Goal: Transaction & Acquisition: Purchase product/service

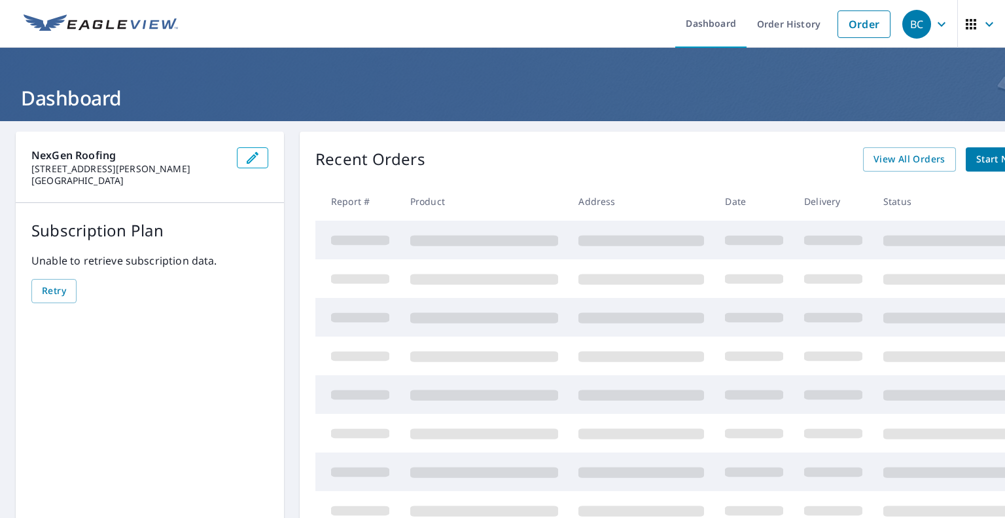
click at [814, 154] on div "Recent Orders View All Orders Start New Order" at bounding box center [688, 159] width 747 height 24
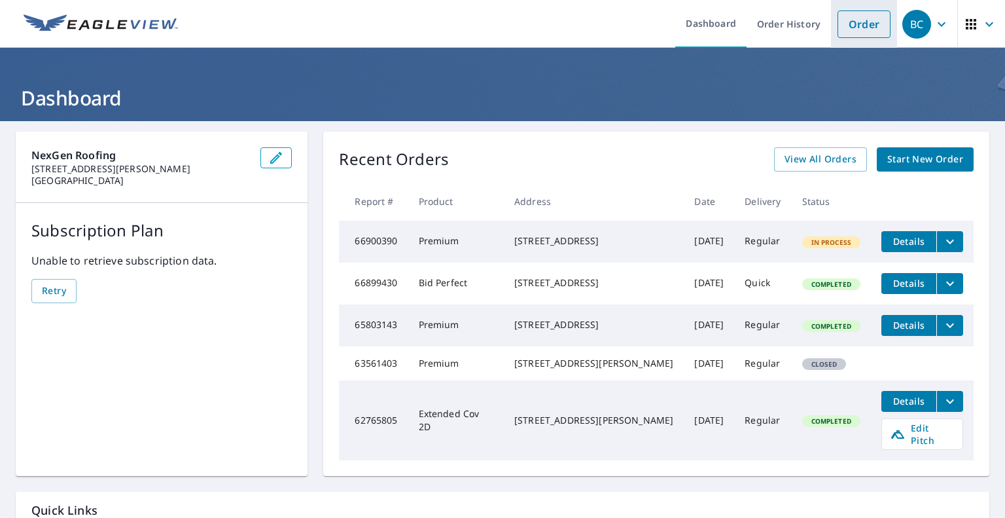
click at [853, 25] on link "Order" at bounding box center [864, 23] width 53 height 27
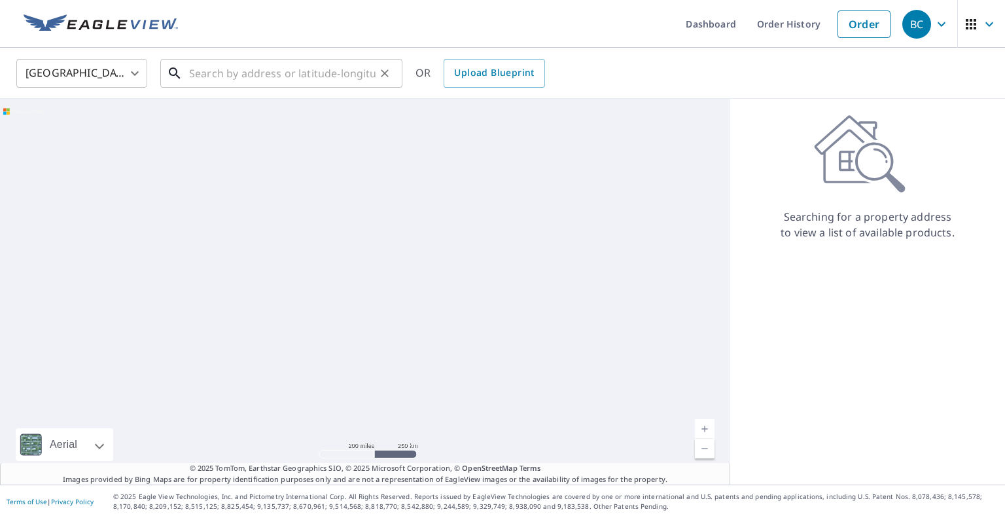
click at [300, 79] on input "text" at bounding box center [282, 73] width 186 height 37
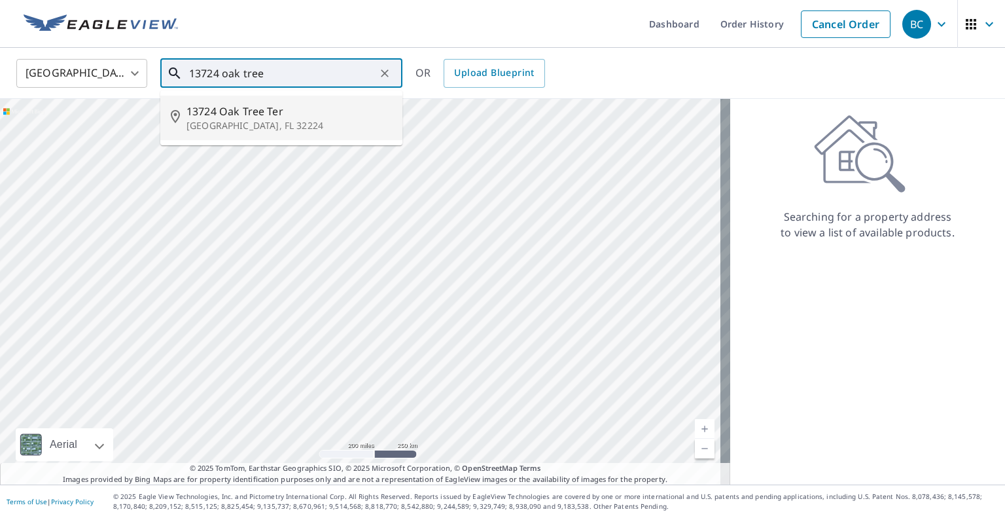
click at [290, 113] on span "13724 Oak Tree Ter" at bounding box center [288, 111] width 205 height 16
type input "13724 Oak Tree Ter Jacksonville, FL 32224"
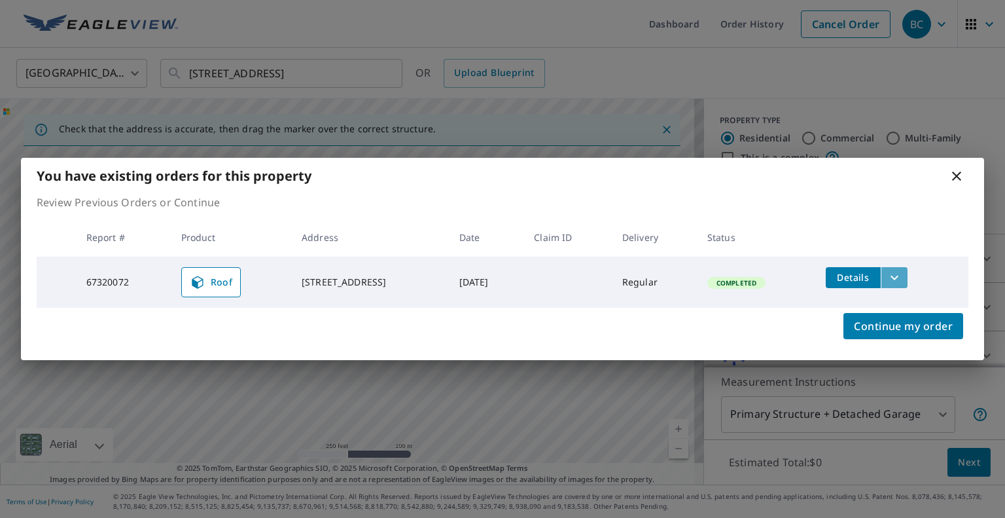
click at [908, 277] on button "filesDropdownBtn-67320072" at bounding box center [894, 277] width 27 height 21
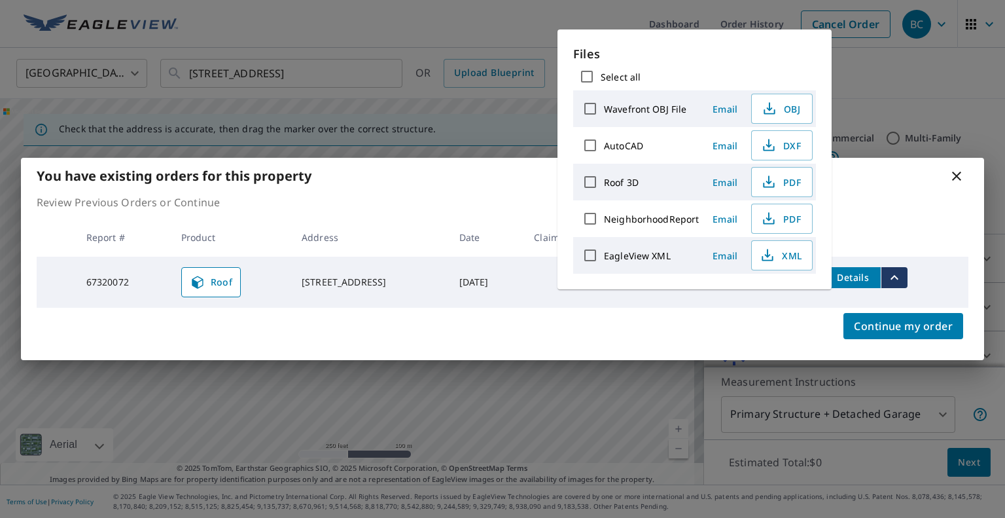
drag, startPoint x: 384, startPoint y: 332, endPoint x: 173, endPoint y: 290, distance: 215.5
click at [383, 332] on div "Continue my order" at bounding box center [502, 334] width 963 height 52
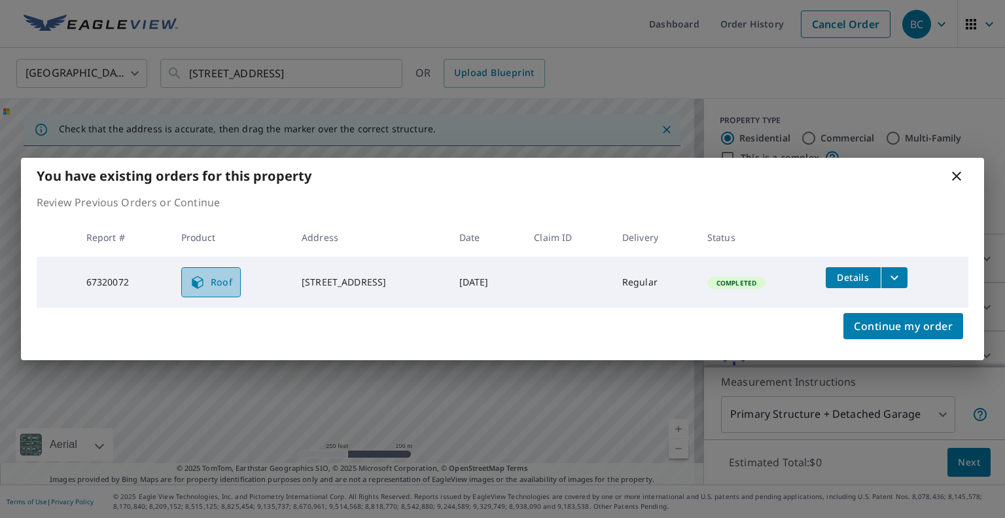
click at [209, 285] on span "Roof" at bounding box center [211, 282] width 43 height 16
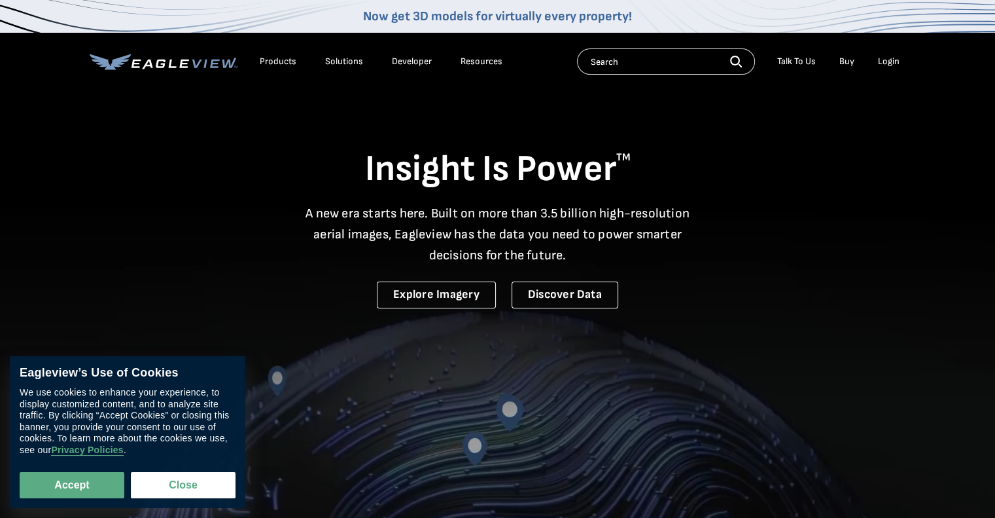
click at [891, 62] on div "Login" at bounding box center [889, 62] width 22 height 12
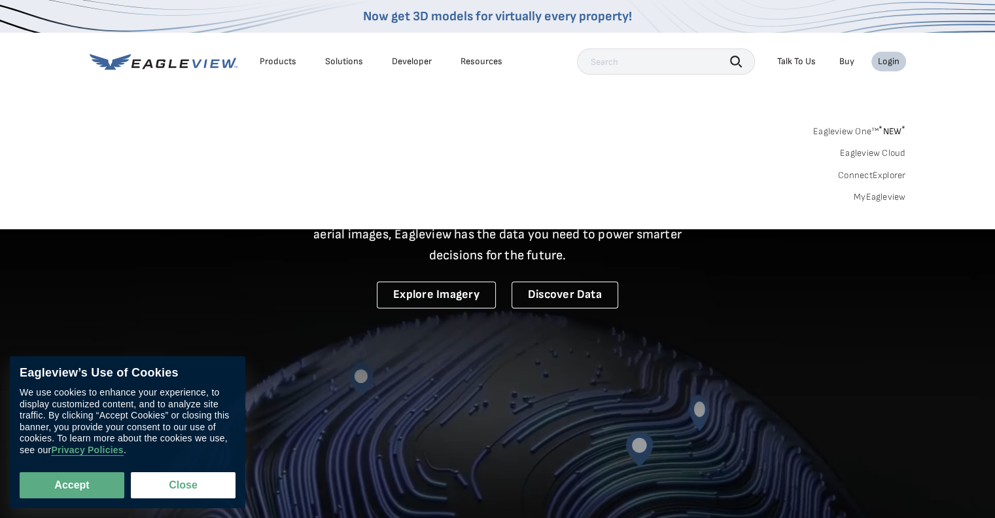
click at [887, 59] on div "Login" at bounding box center [889, 62] width 22 height 12
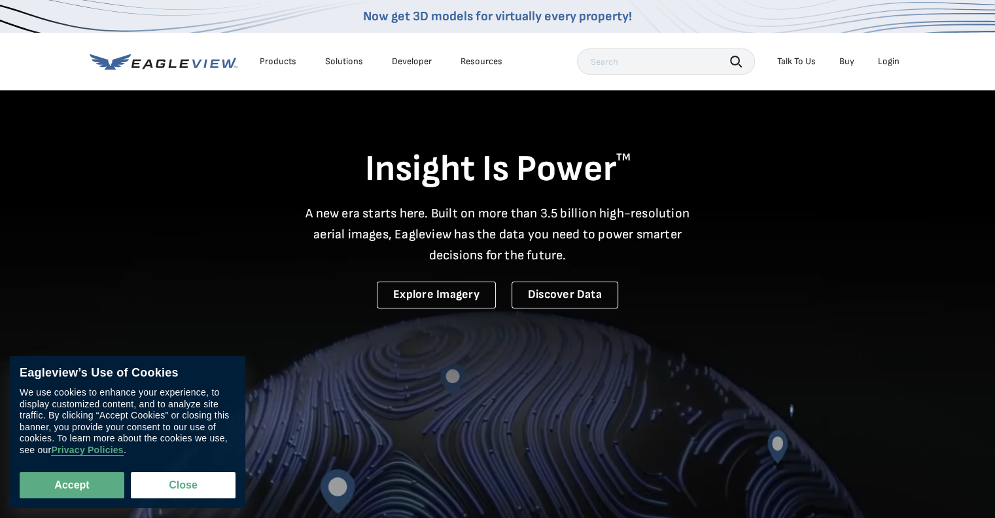
click at [892, 59] on div "Login" at bounding box center [889, 62] width 22 height 12
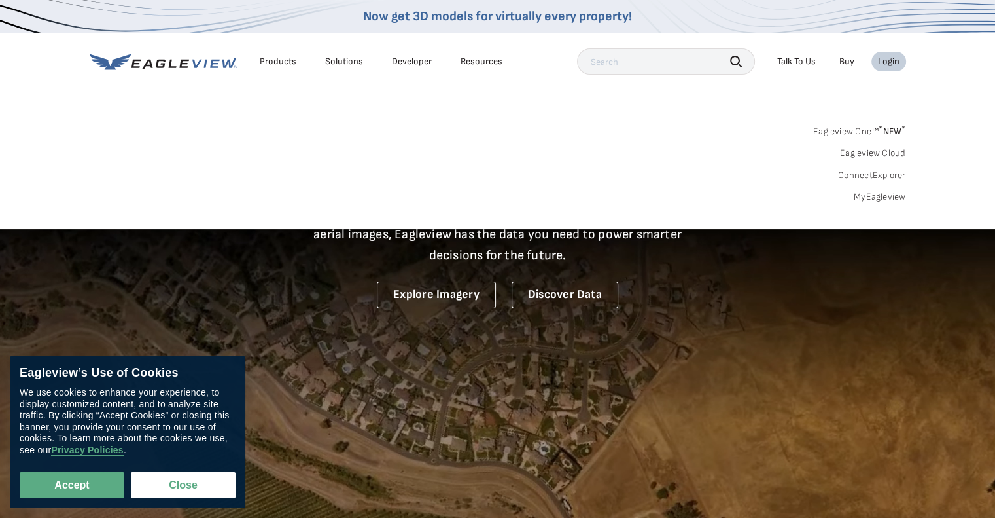
click at [879, 133] on sup "*" at bounding box center [881, 129] width 4 height 11
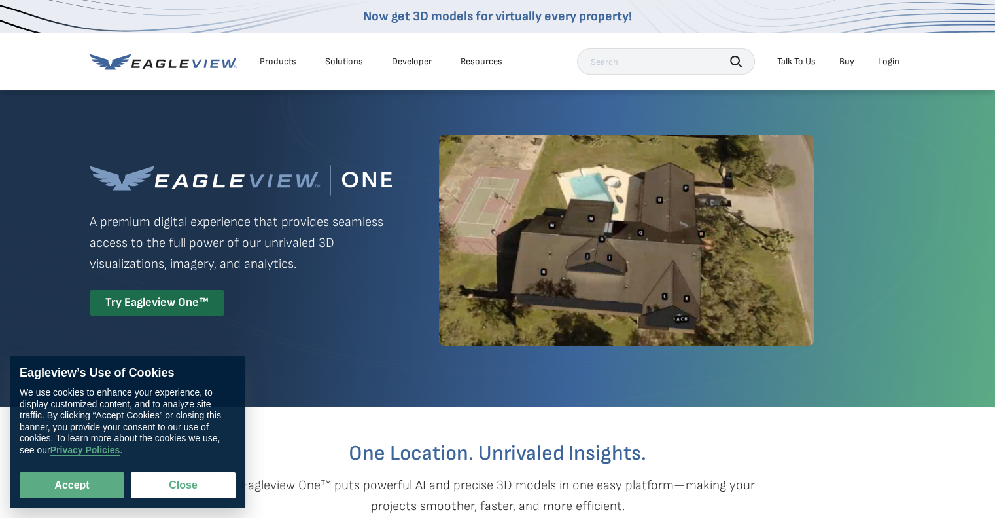
click at [896, 60] on div "Login" at bounding box center [889, 62] width 22 height 12
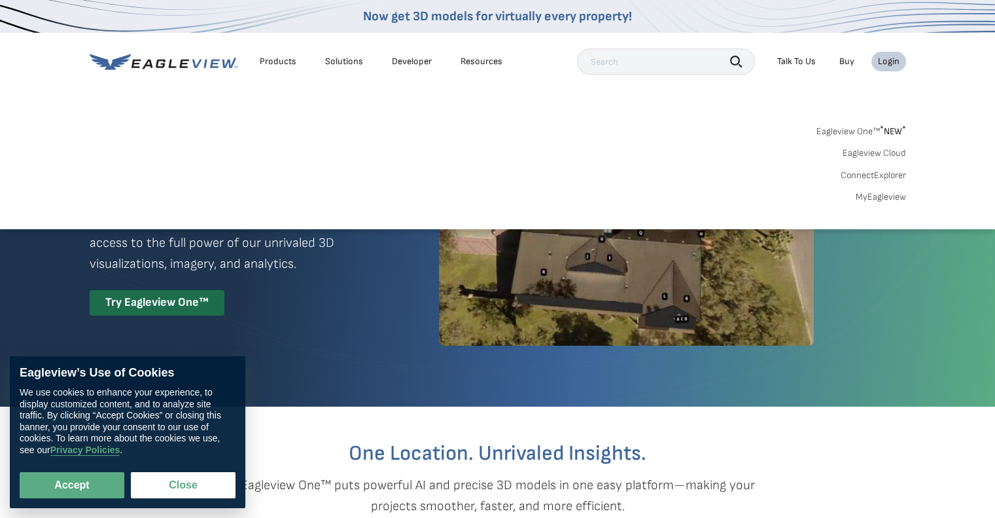
click at [877, 196] on link "MyEagleview" at bounding box center [881, 197] width 50 height 12
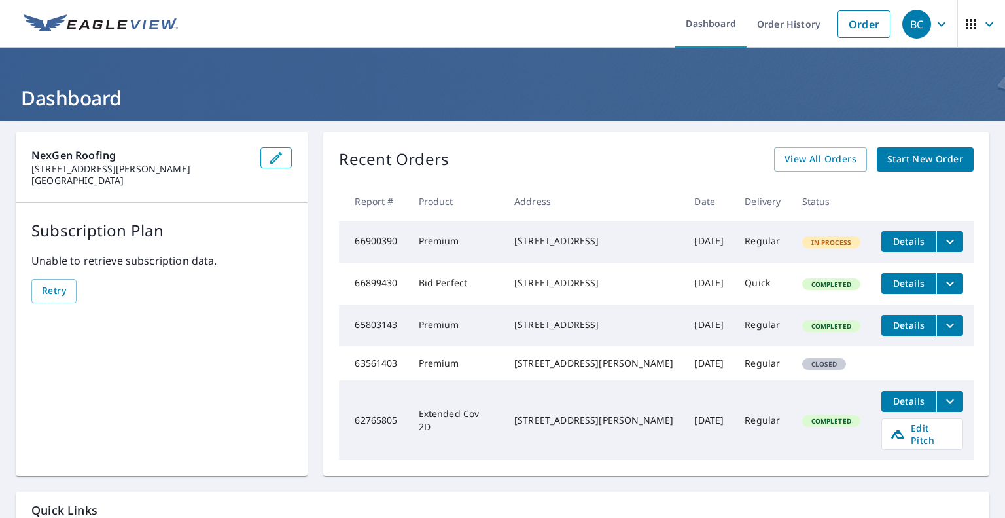
click at [928, 162] on span "Start New Order" at bounding box center [925, 159] width 76 height 16
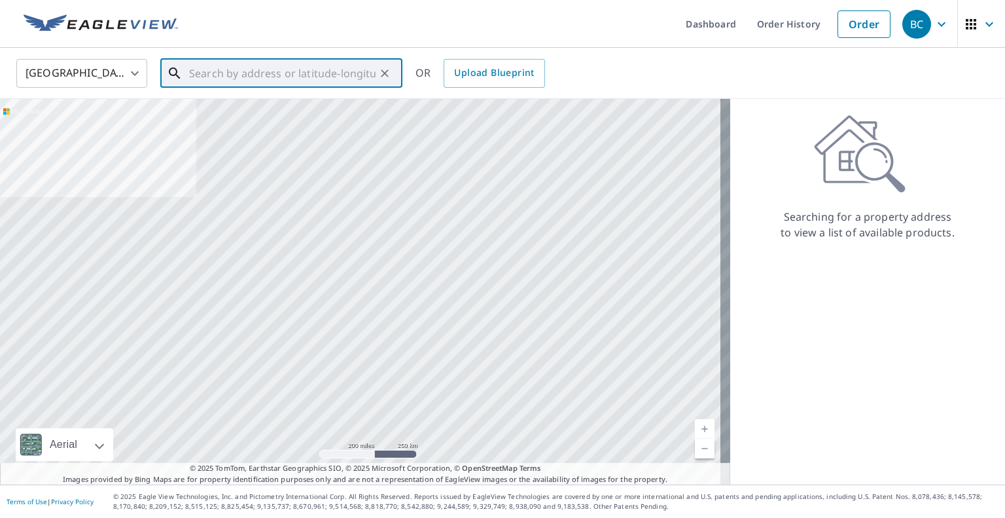
click at [299, 82] on input "text" at bounding box center [282, 73] width 186 height 37
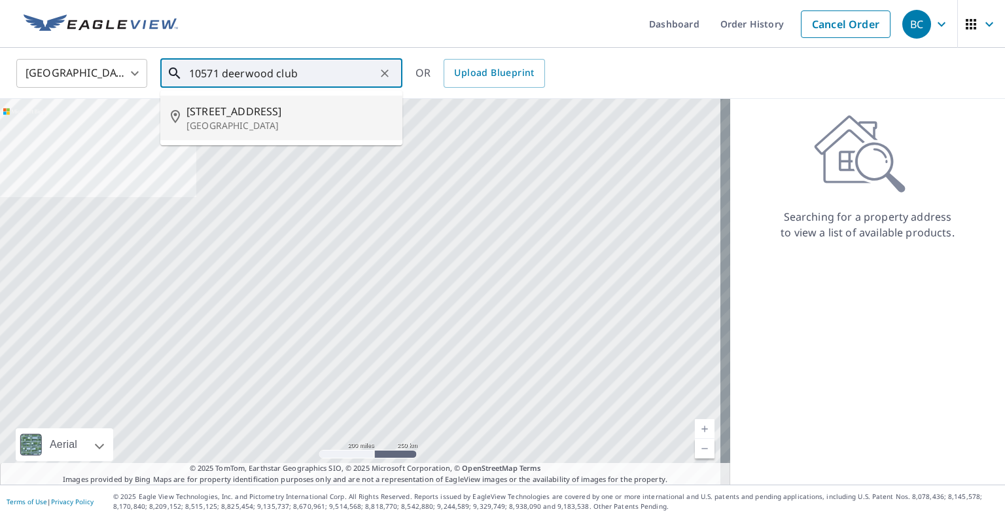
click at [298, 113] on span "[STREET_ADDRESS]" at bounding box center [288, 111] width 205 height 16
type input "[STREET_ADDRESS]"
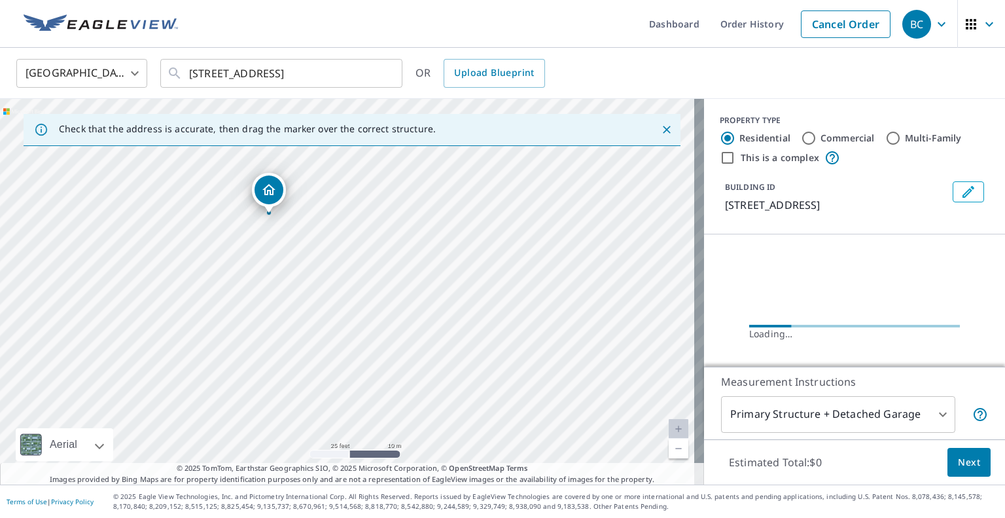
drag, startPoint x: 234, startPoint y: 224, endPoint x: 276, endPoint y: 338, distance: 120.7
click at [276, 338] on div "[STREET_ADDRESS]" at bounding box center [352, 291] width 704 height 385
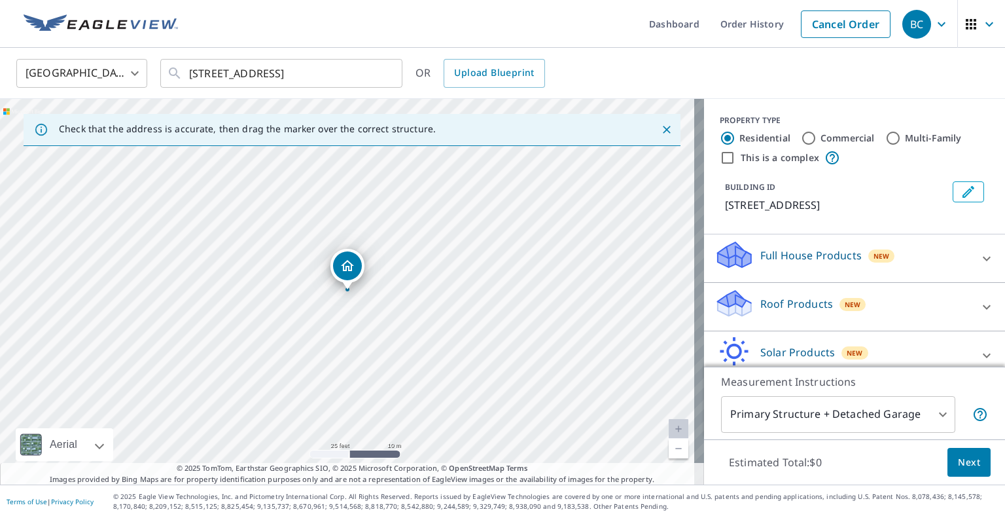
click at [970, 463] on span "Next" at bounding box center [969, 462] width 22 height 16
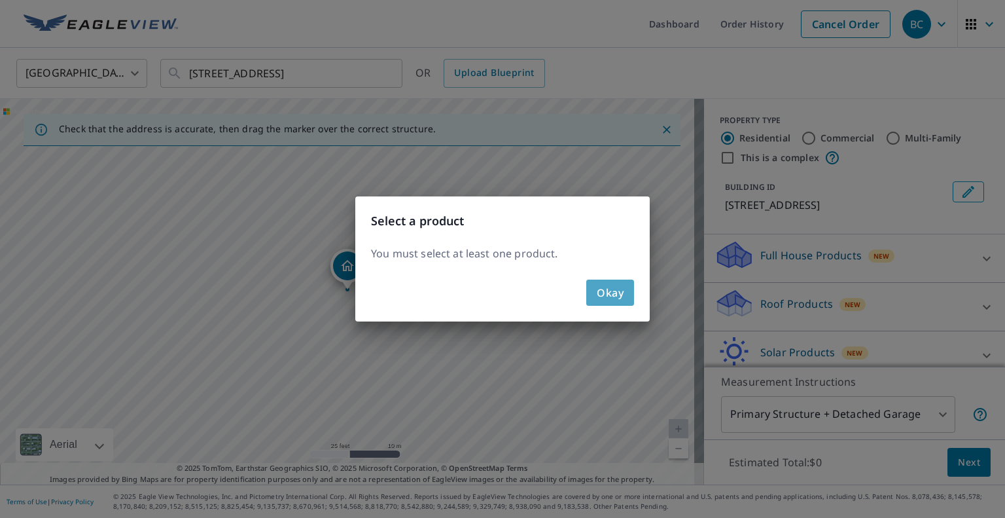
click at [618, 293] on span "Okay" at bounding box center [610, 292] width 27 height 18
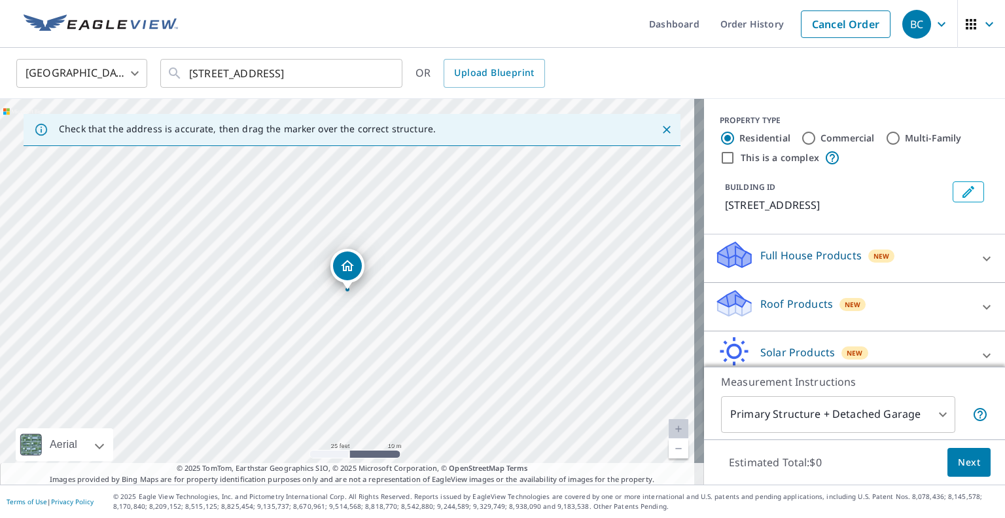
click at [760, 311] on p "Roof Products" at bounding box center [796, 304] width 73 height 16
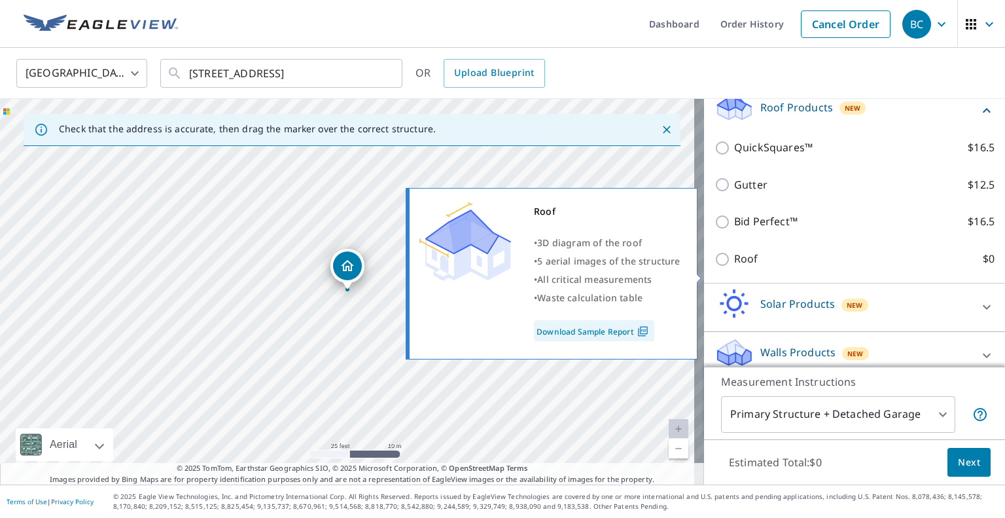
click at [715, 267] on input "Roof $0" at bounding box center [725, 259] width 20 height 16
checkbox input "true"
type input "3"
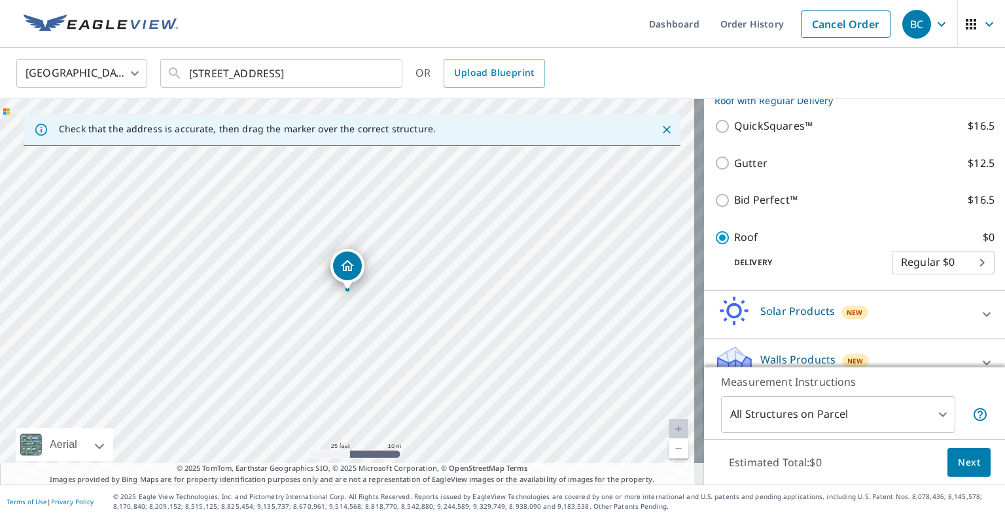
scroll to position [160, 0]
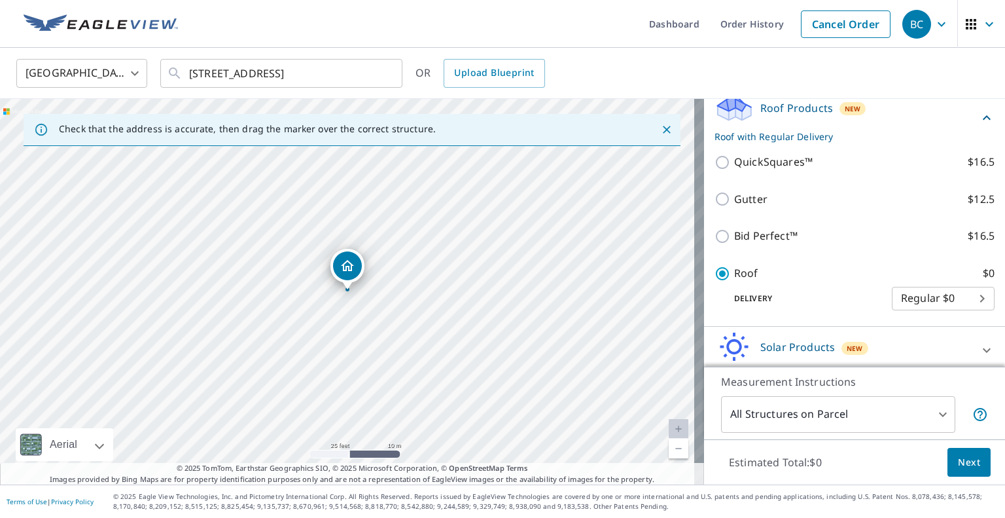
click at [966, 463] on span "Next" at bounding box center [969, 462] width 22 height 16
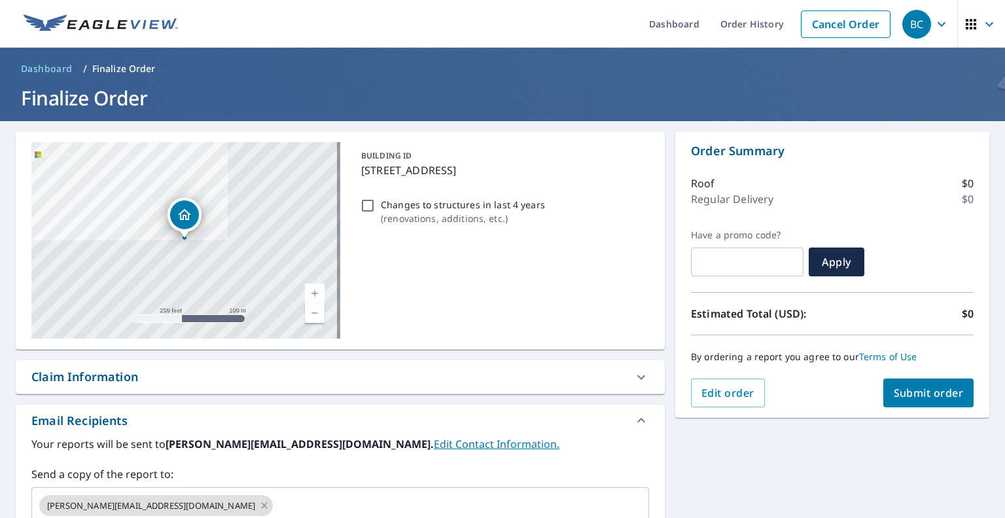
click at [940, 395] on span "Submit order" at bounding box center [929, 392] width 70 height 14
